Goal: Information Seeking & Learning: Learn about a topic

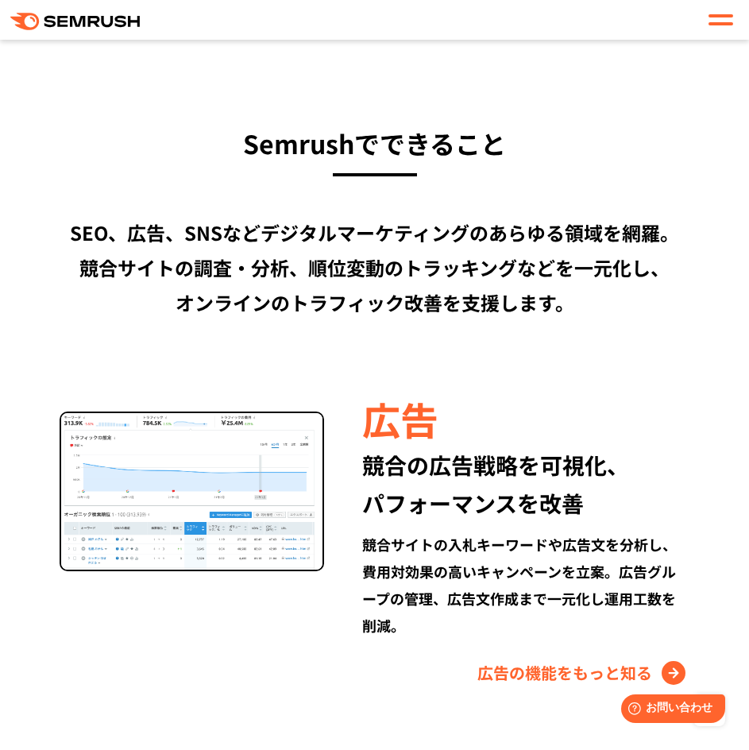
scroll to position [1343, 0]
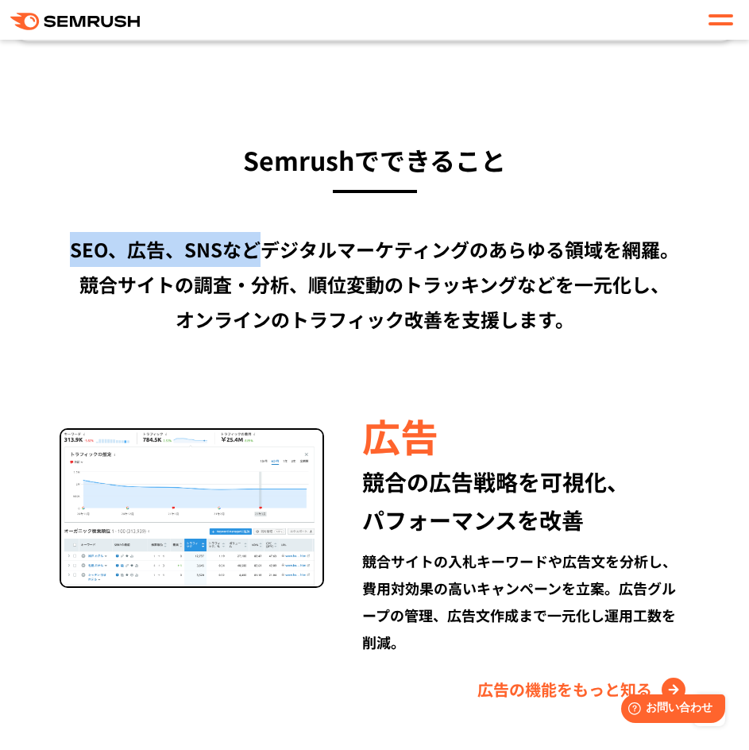
drag, startPoint x: 49, startPoint y: 235, endPoint x: 252, endPoint y: 253, distance: 203.3
click at [252, 253] on div "SEO、広告、SNSなどデジタルマーケティングのあらゆる領域を網羅。 競合サイトの調査・分析、順位変動のトラッキングなどを一元化し、 オンラインのトラフィック…" at bounding box center [374, 284] width 717 height 105
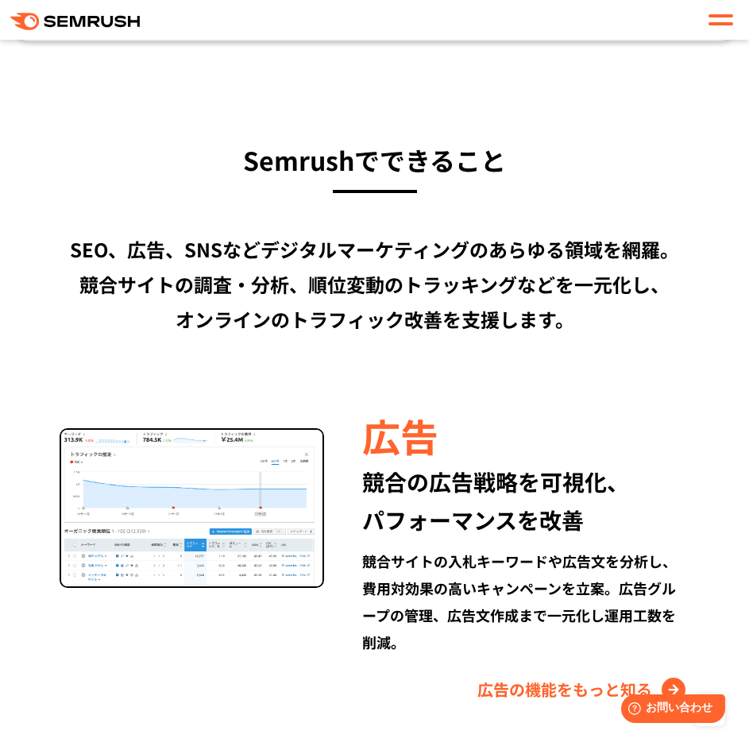
click at [65, 248] on div "SEO、広告、SNSなどデジタルマーケティングのあらゆる領域を網羅。 競合サイトの調査・分析、順位変動のトラッキングなどを一元化し、 オンラインのトラフィック…" at bounding box center [374, 284] width 717 height 105
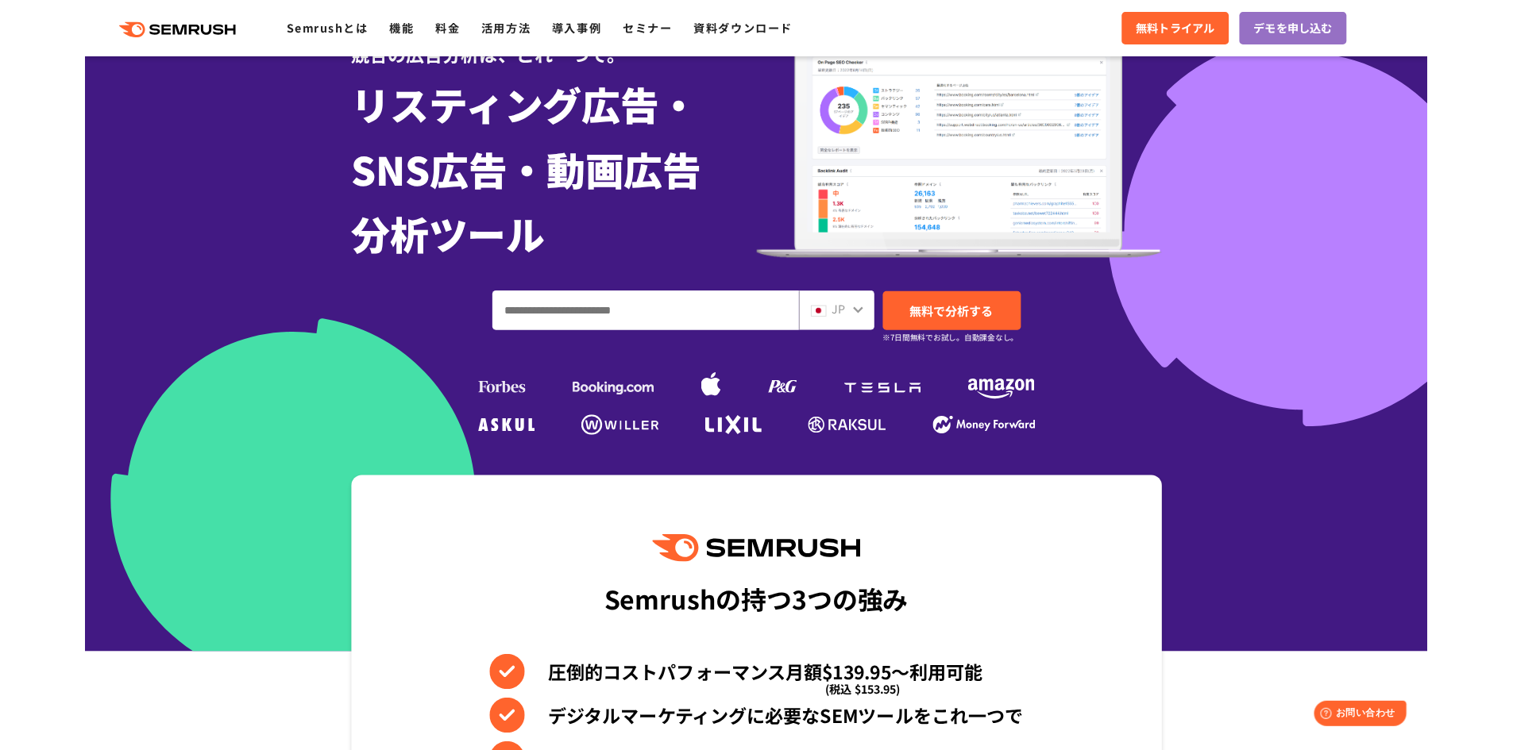
scroll to position [159, 0]
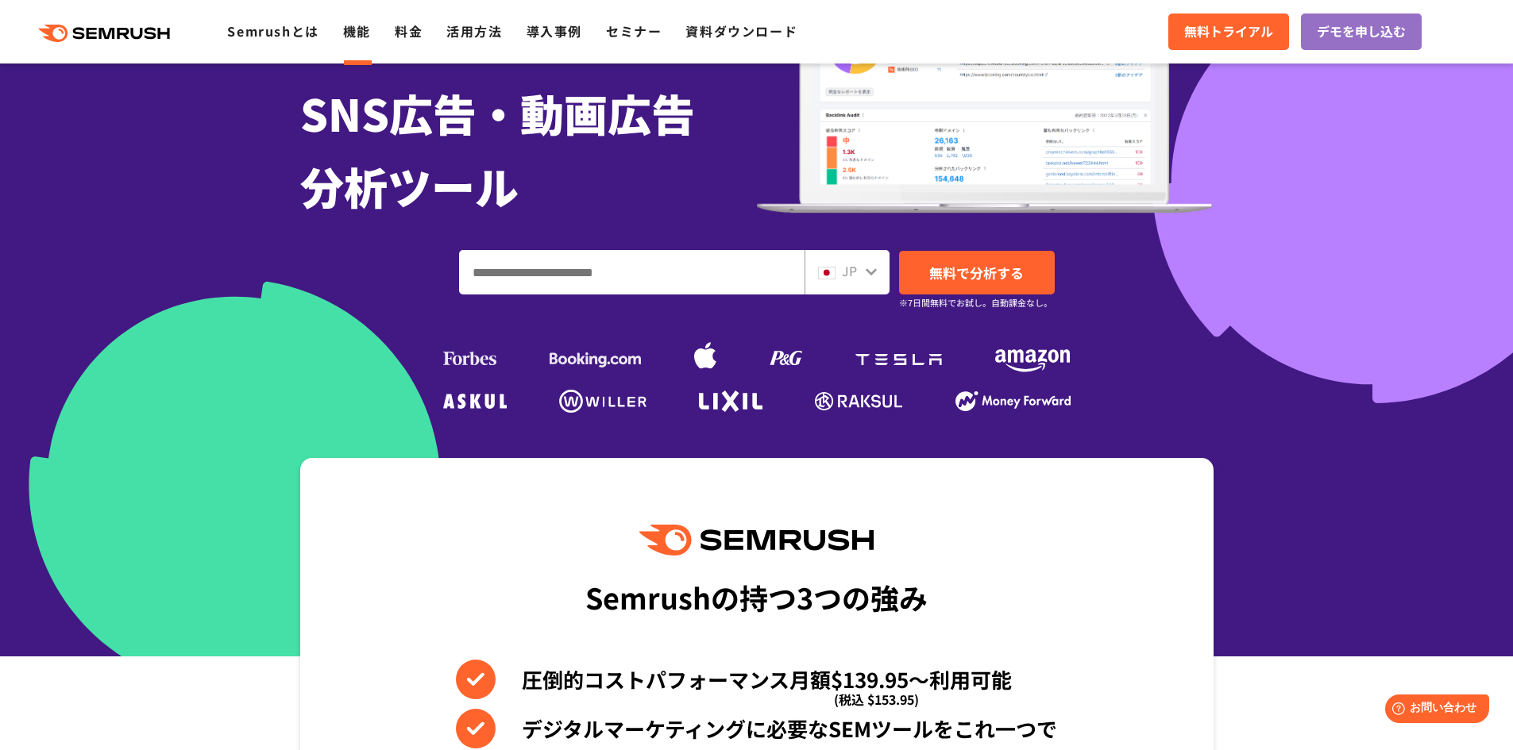
click at [349, 33] on link "機能" at bounding box center [357, 30] width 28 height 19
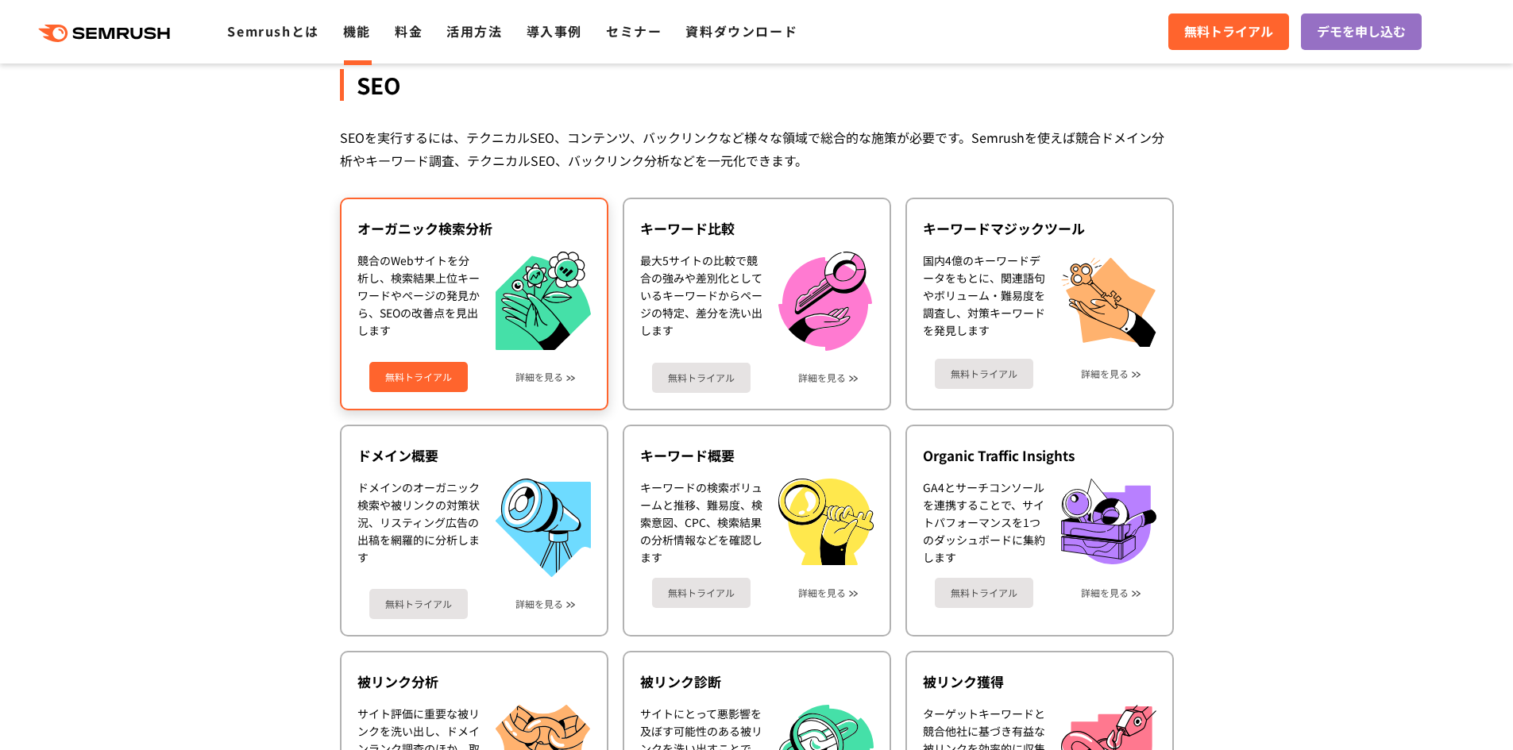
scroll to position [397, 0]
